Goal: Task Accomplishment & Management: Use online tool/utility

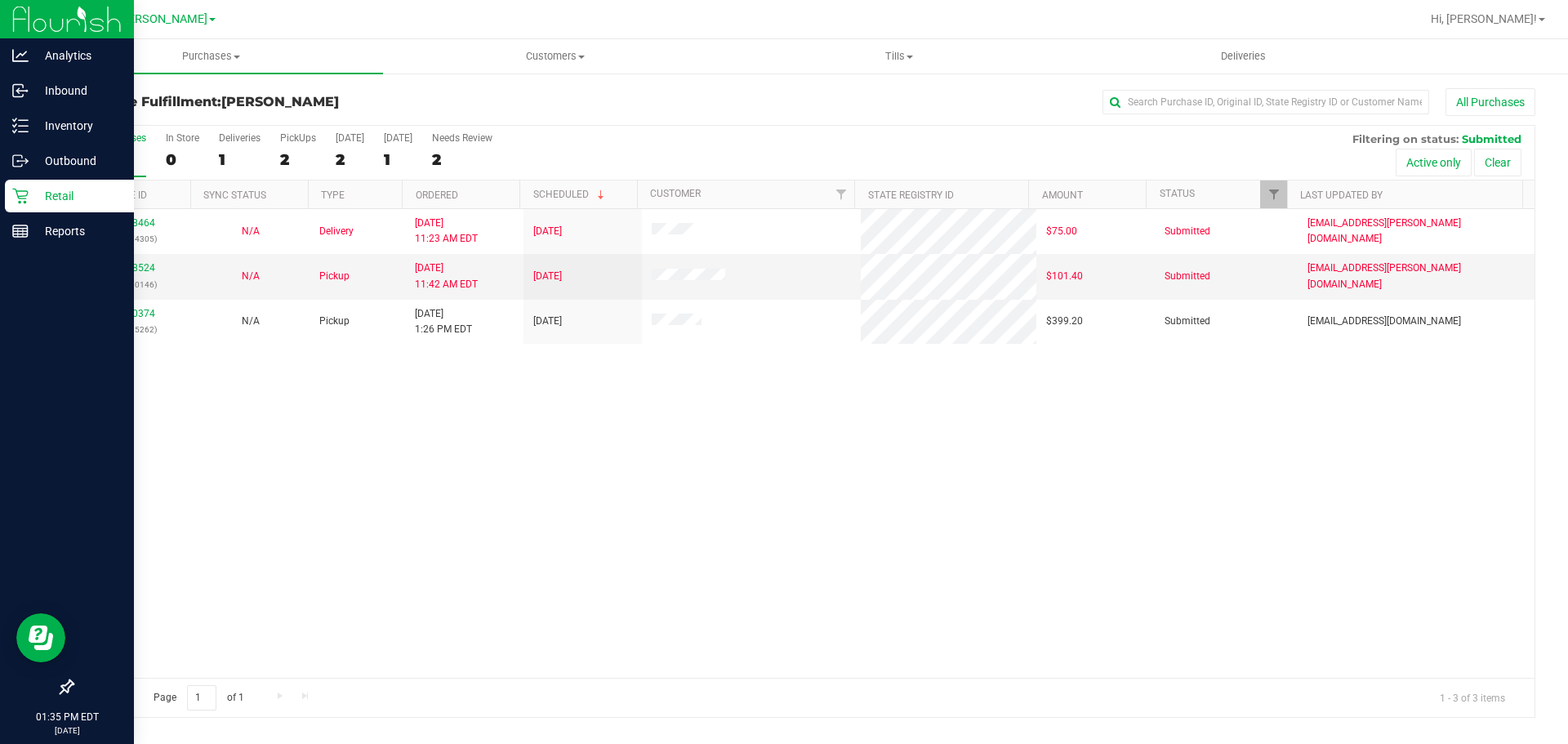
click at [23, 207] on div "Retail" at bounding box center [69, 196] width 129 height 33
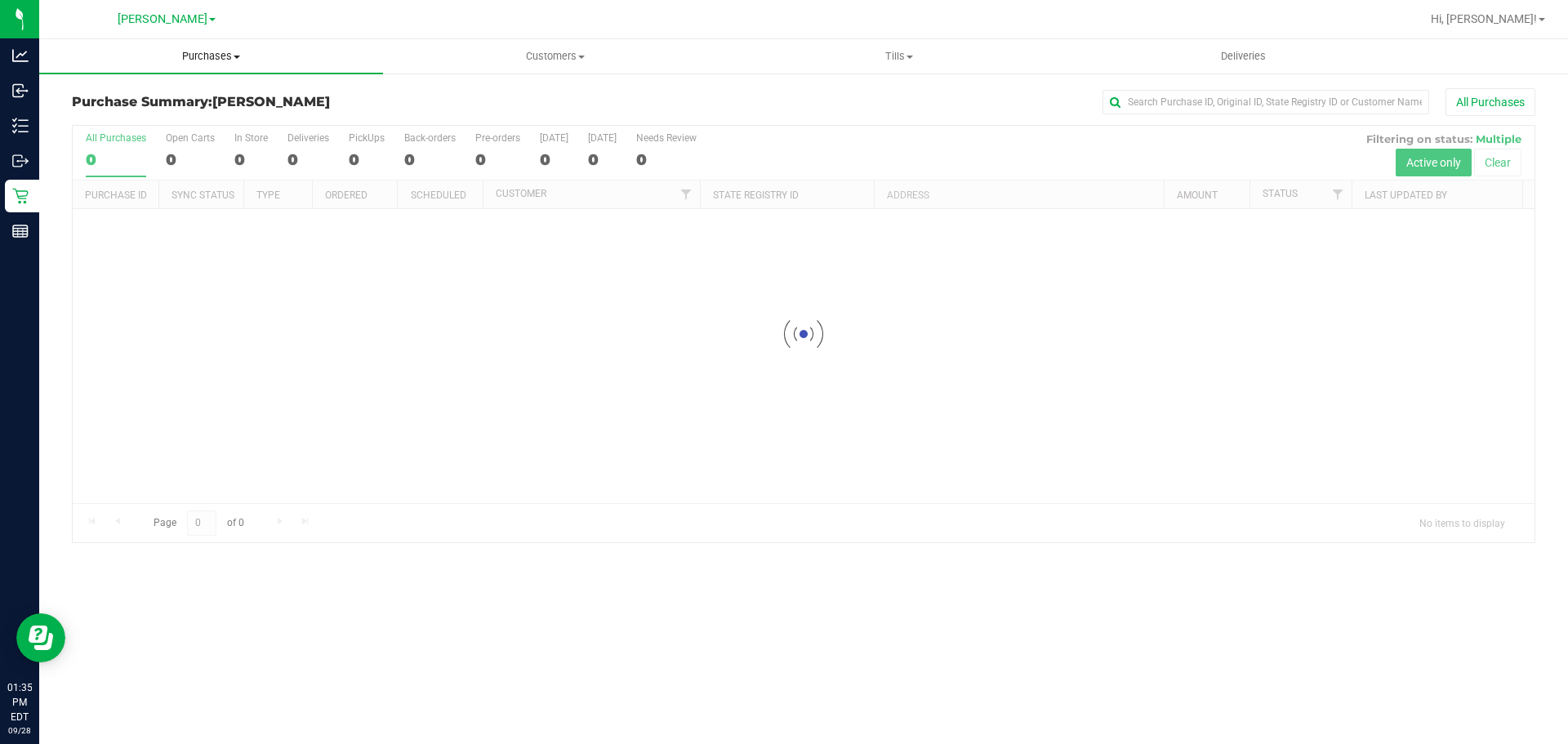
click at [219, 42] on uib-tab-heading "Purchases Summary of purchases Fulfillment All purchases" at bounding box center [211, 56] width 344 height 35
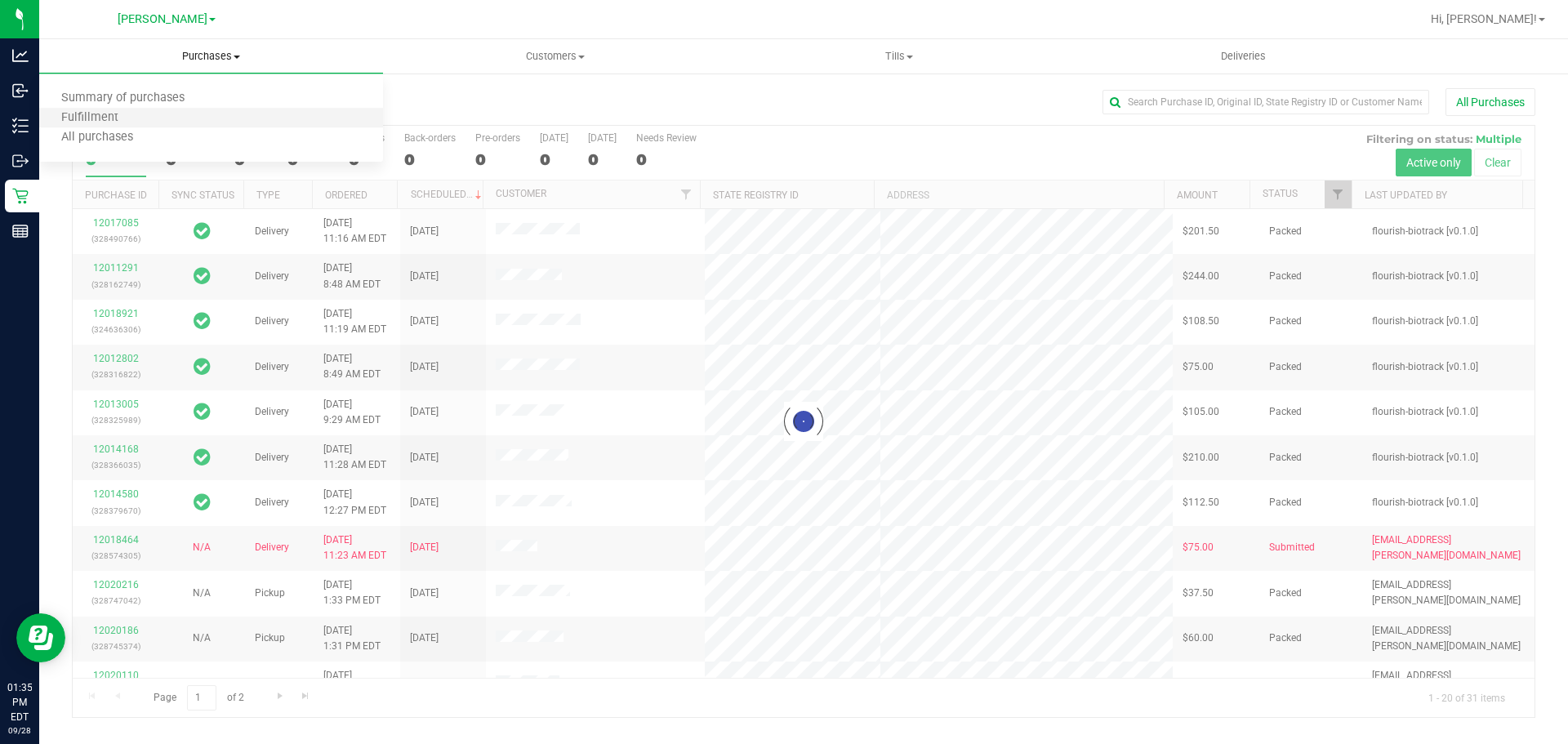
click at [143, 123] on li "Fulfillment" at bounding box center [211, 118] width 344 height 20
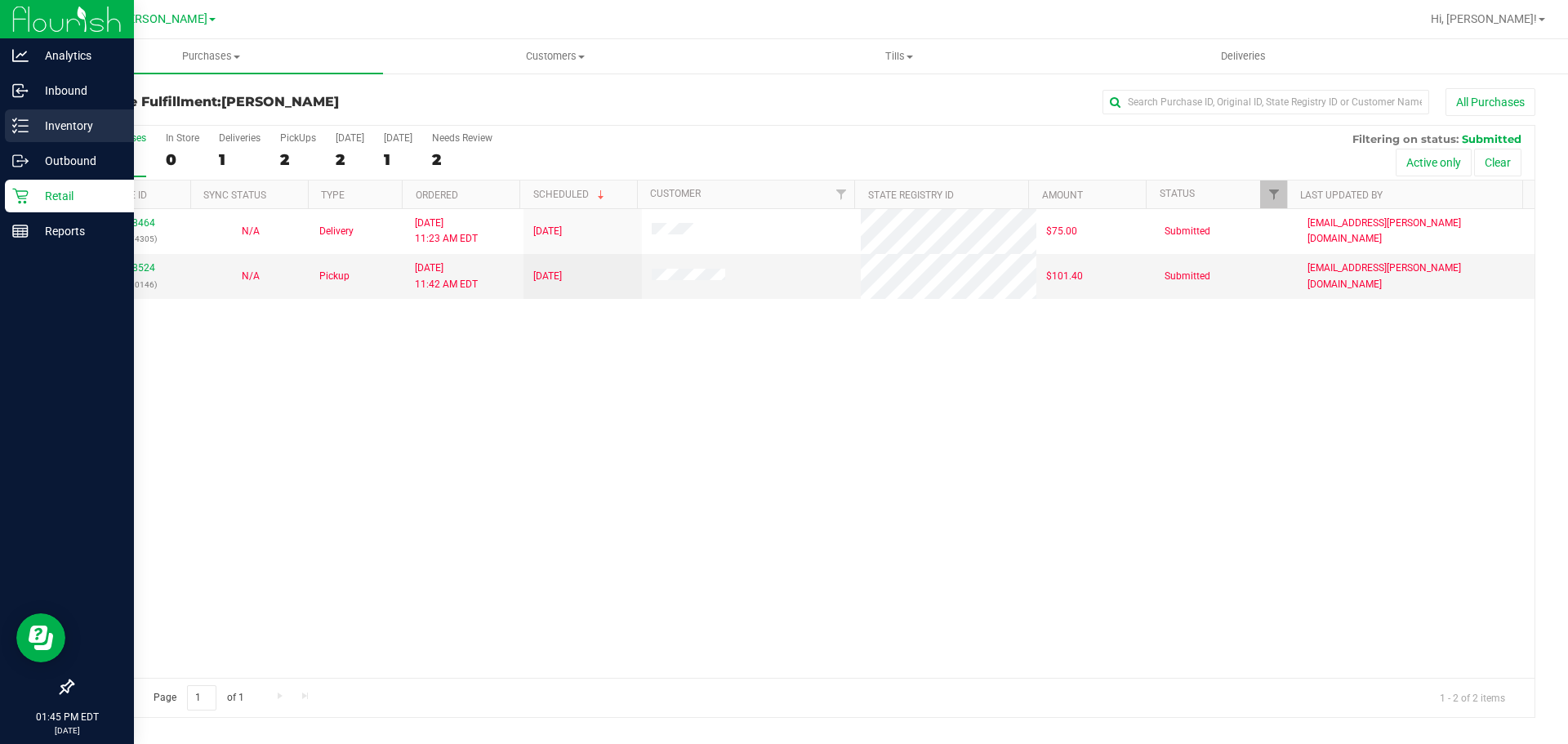
click at [22, 135] on div "Inventory" at bounding box center [69, 126] width 129 height 33
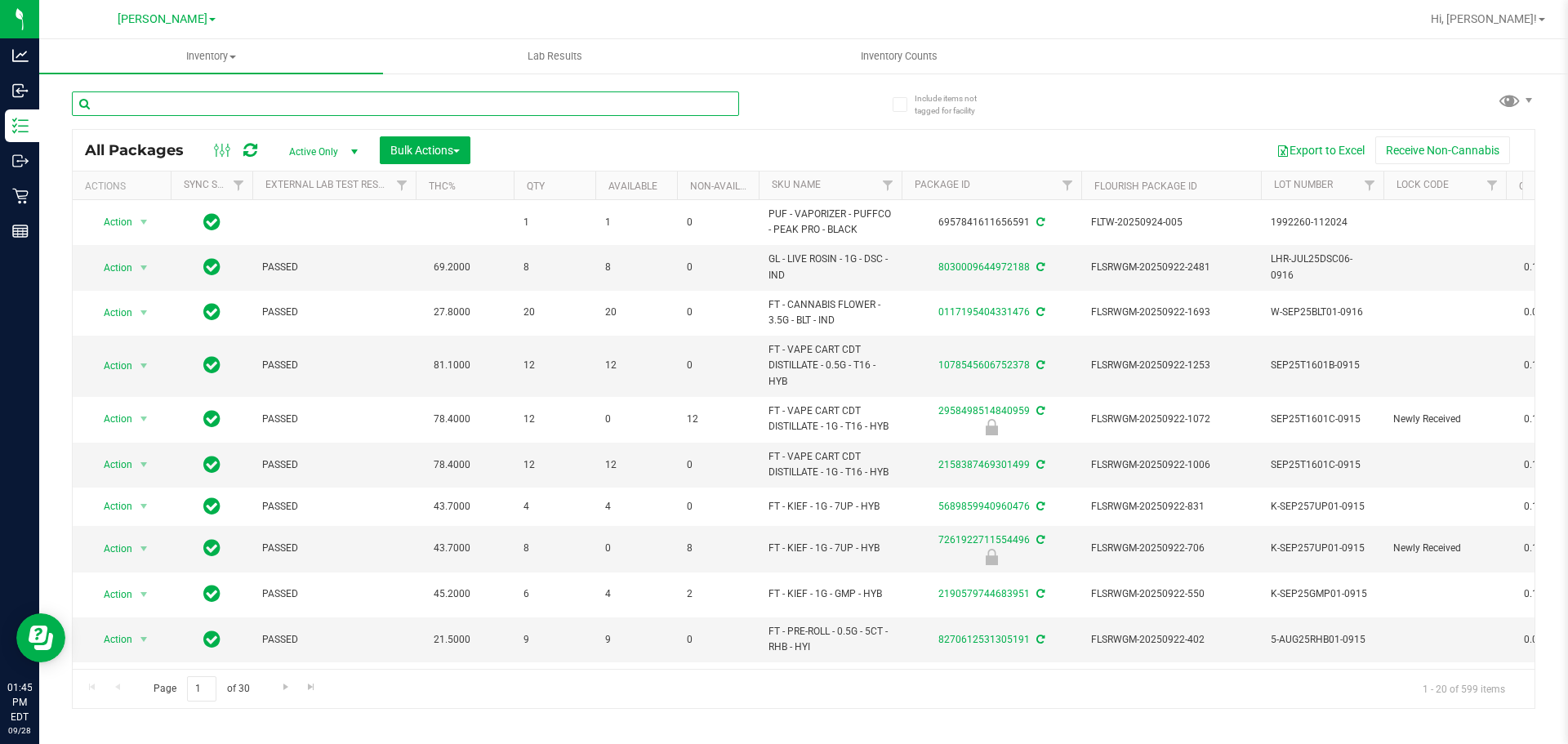
click at [204, 104] on input "text" at bounding box center [405, 104] width 667 height 24
type input "5367676177382977"
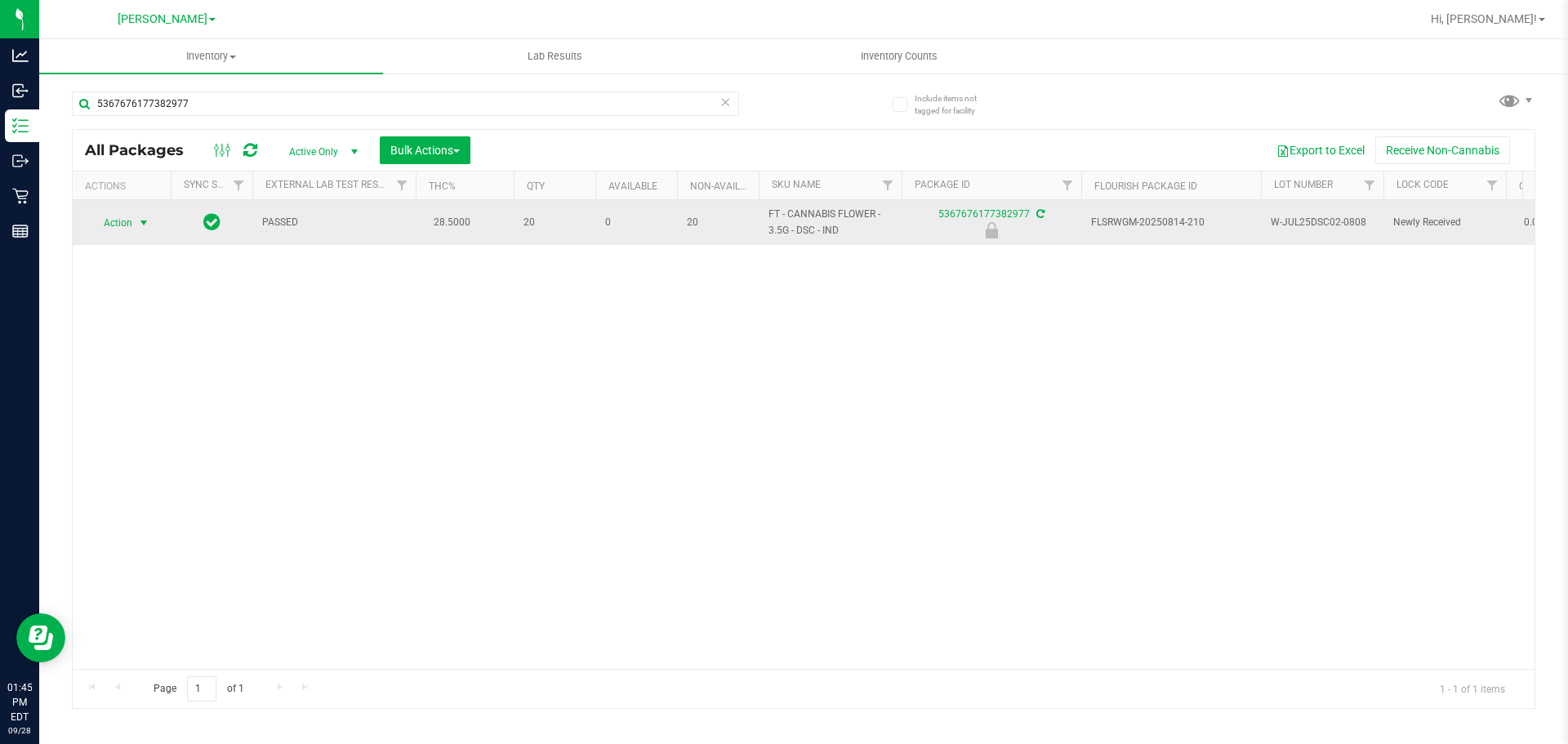
click at [114, 227] on span "Action" at bounding box center [111, 223] width 44 height 23
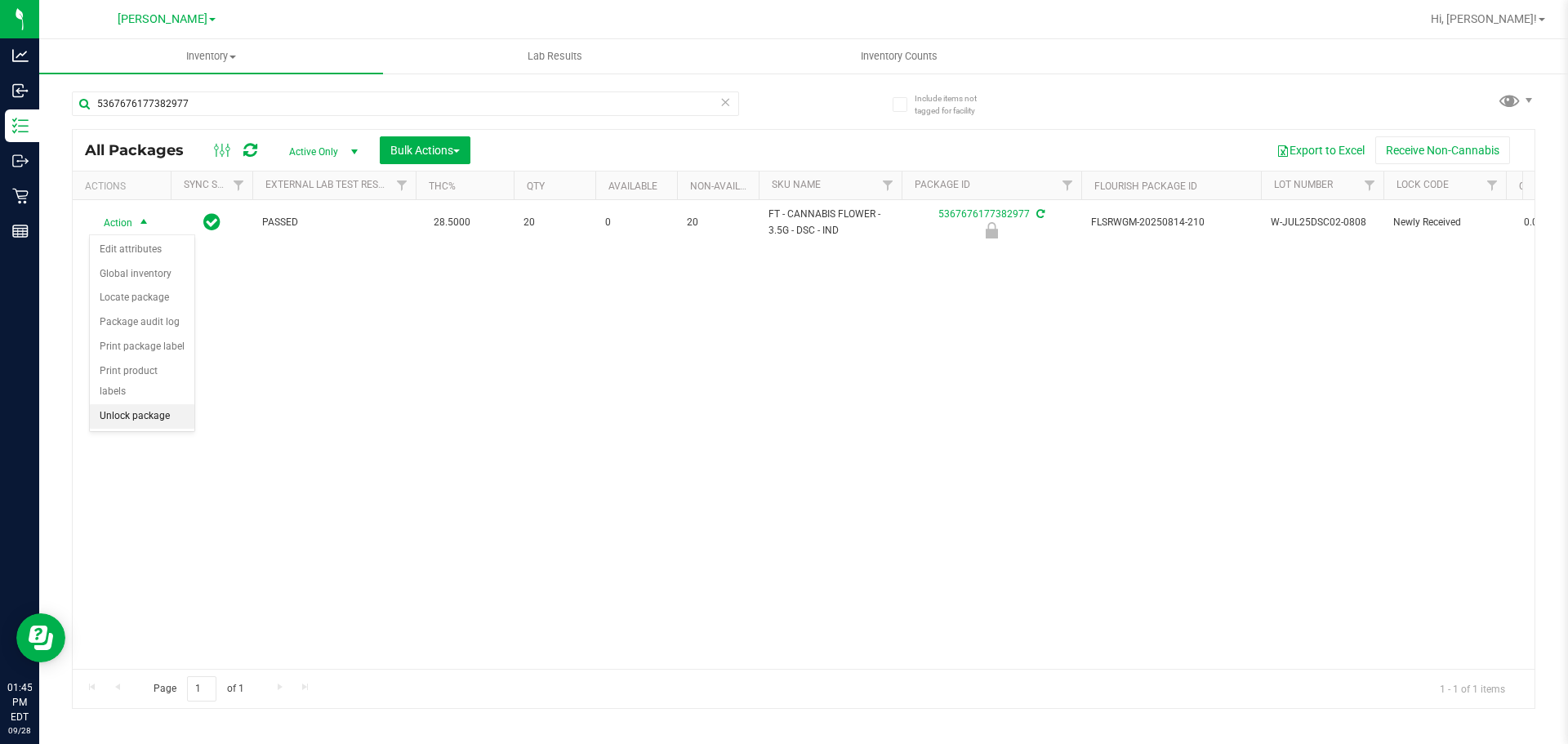
click at [162, 404] on li "Unlock package" at bounding box center [142, 417] width 104 height 24
click at [289, 389] on div "Action Action Adjust qty Create package Edit attributes Global inventory Locate…" at bounding box center [804, 434] width 1462 height 469
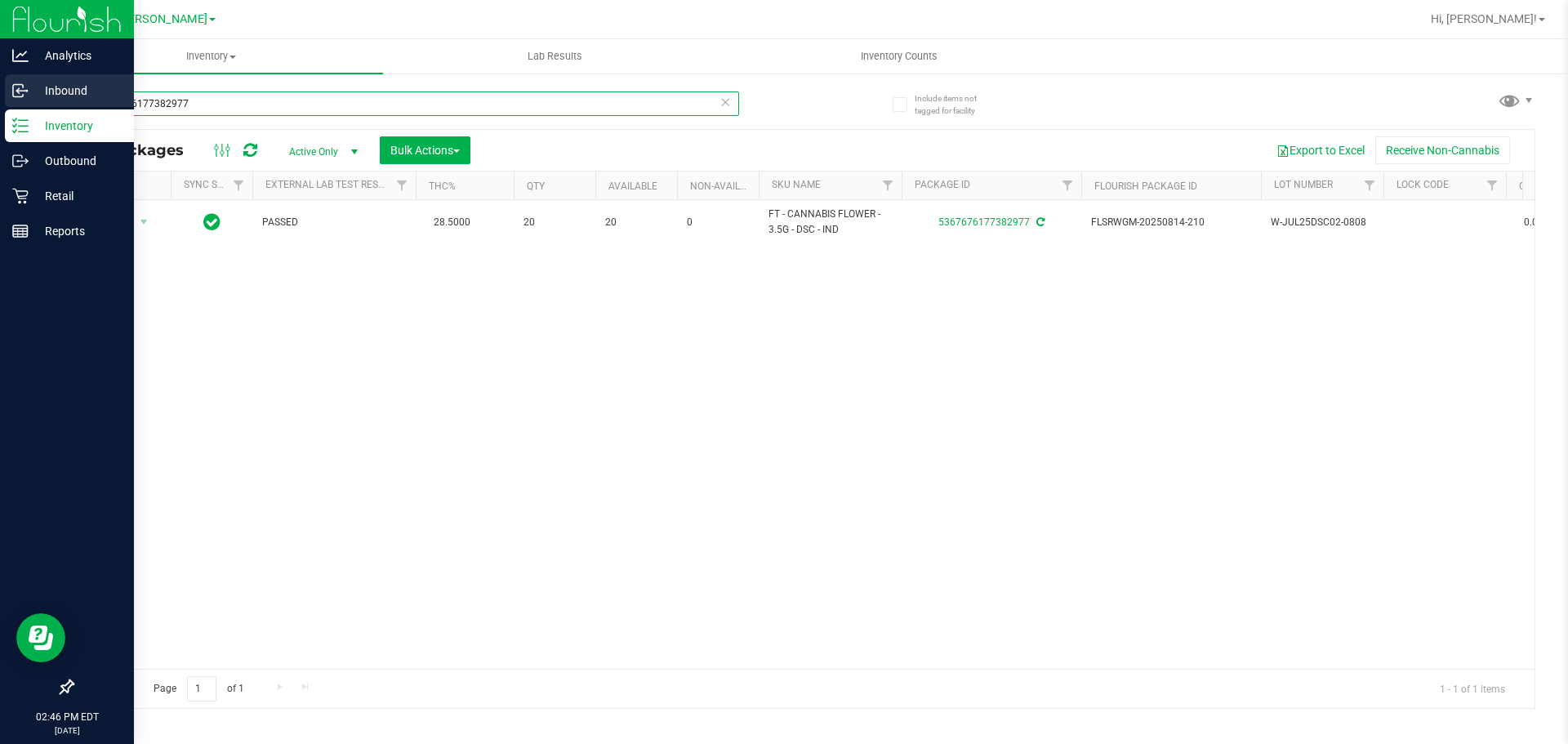
drag, startPoint x: 204, startPoint y: 98, endPoint x: 0, endPoint y: 81, distance: 204.7
click at [0, 81] on div "Analytics Inbound Inventory Outbound Retail Reports 02:46 PM EDT [DATE] 09/28 […" at bounding box center [784, 372] width 1568 height 744
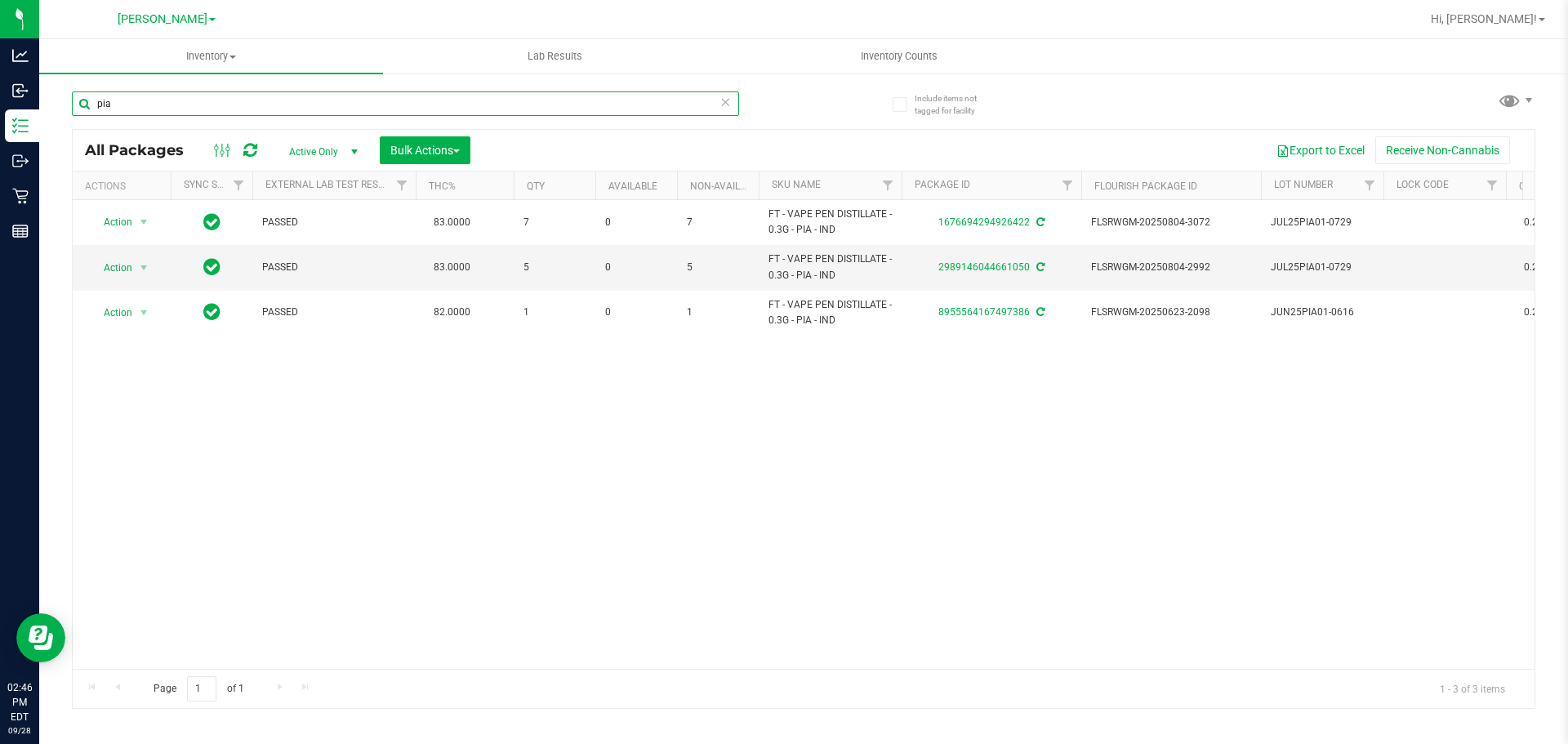
type input "pia"
click at [655, 395] on div "Action Action Adjust qty Create package Edit attributes Global inventory Locate…" at bounding box center [804, 434] width 1462 height 469
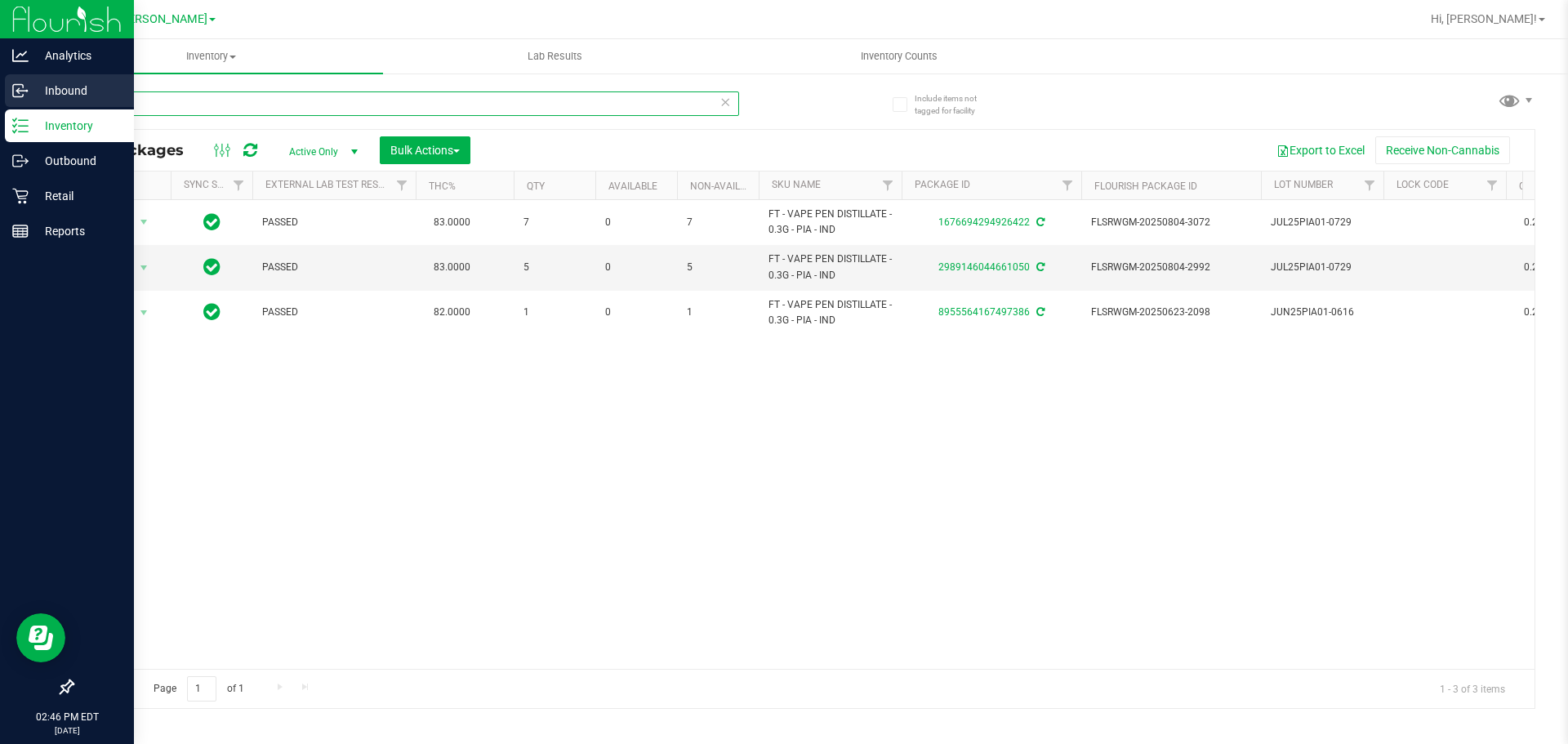
drag, startPoint x: 123, startPoint y: 109, endPoint x: 0, endPoint y: 98, distance: 123.5
click at [0, 109] on div "Analytics Inbound Inventory Outbound Retail Reports 02:46 PM EDT [DATE] 09/28 […" at bounding box center [784, 372] width 1568 height 744
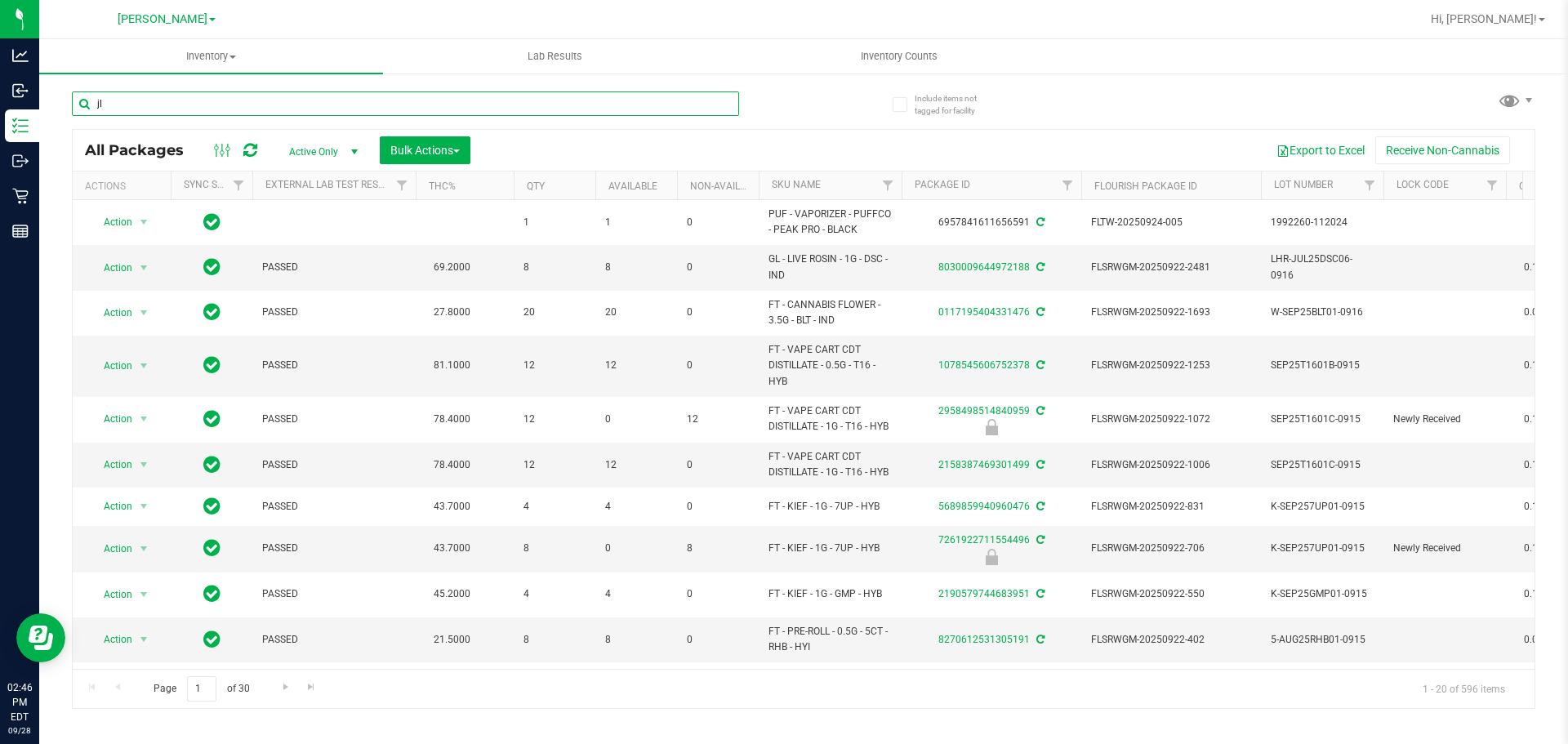
type input "jle"
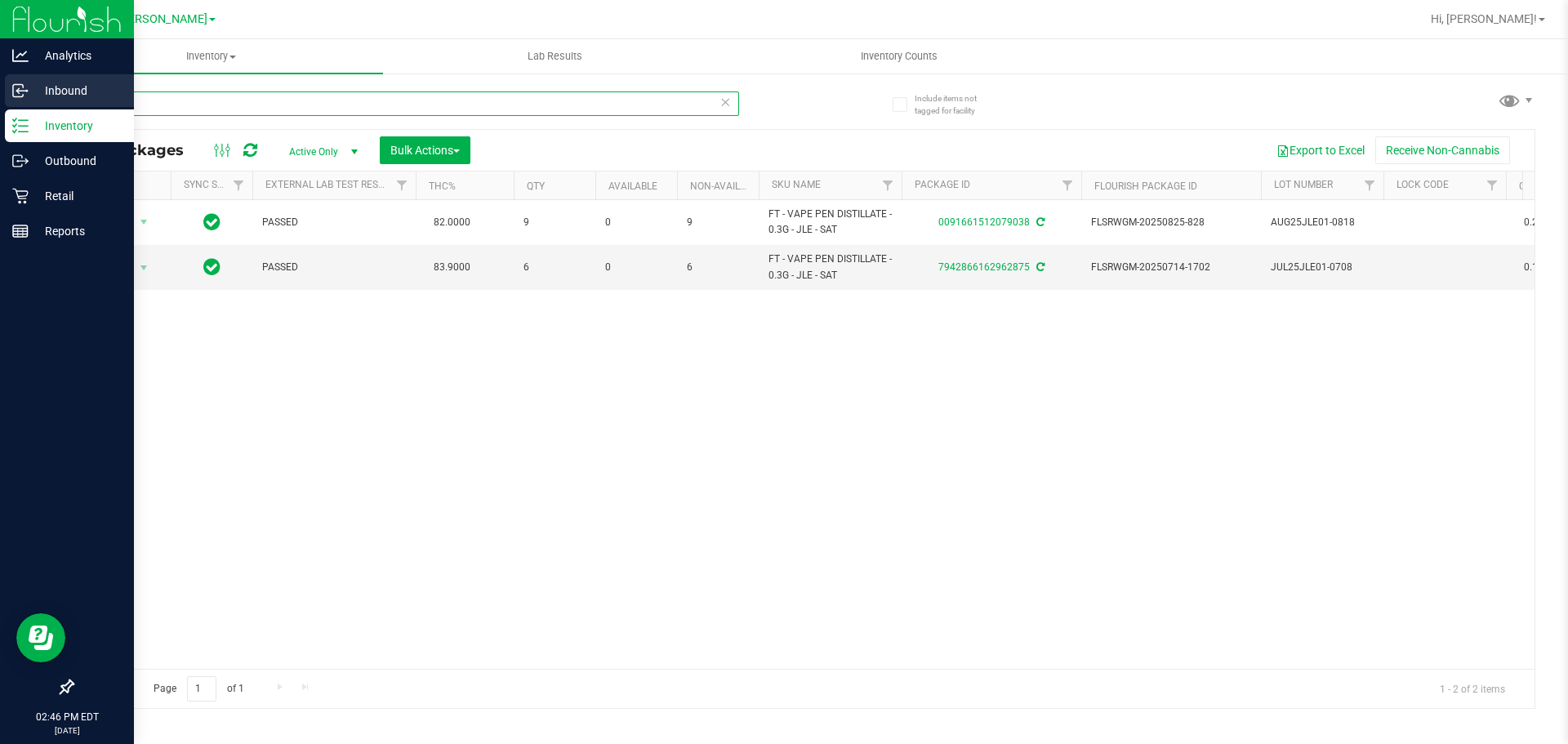
drag, startPoint x: 103, startPoint y: 117, endPoint x: 0, endPoint y: 99, distance: 104.6
click at [0, 99] on div "Analytics Inbound Inventory Outbound Retail Reports 02:46 PM EDT [DATE] 09/28 […" at bounding box center [784, 372] width 1568 height 744
